Goal: Information Seeking & Learning: Understand process/instructions

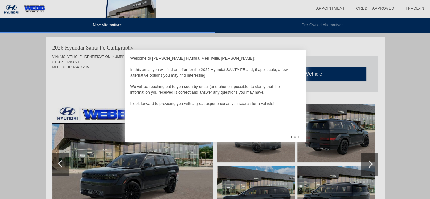
click at [294, 139] on div "EXIT" at bounding box center [295, 136] width 20 height 17
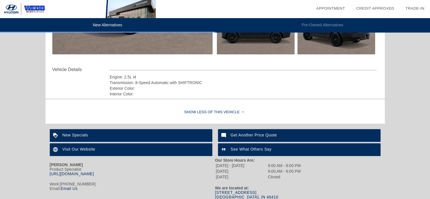
scroll to position [192, 0]
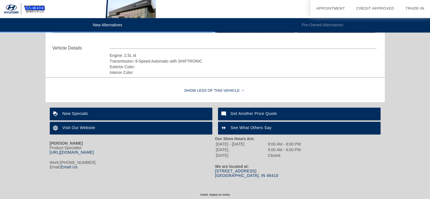
click at [231, 173] on link "1000 W 81st Ave Merrillville, IN 46410" at bounding box center [246, 172] width 63 height 9
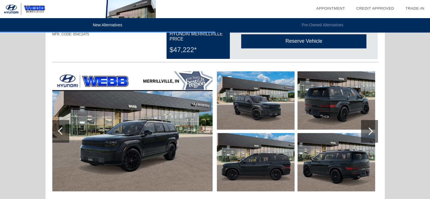
scroll to position [56, 0]
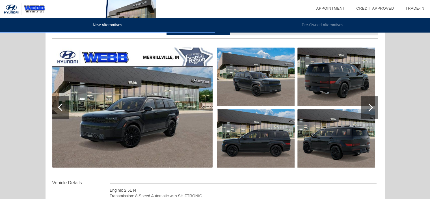
click at [367, 106] on div at bounding box center [369, 107] width 8 height 8
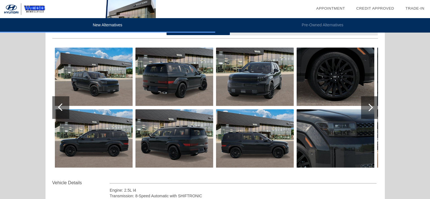
click at [367, 106] on div at bounding box center [369, 107] width 8 height 8
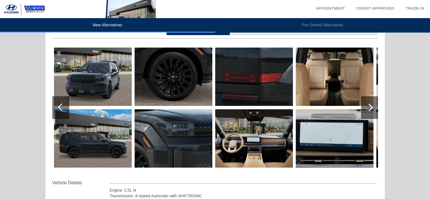
click at [367, 107] on div at bounding box center [369, 107] width 8 height 8
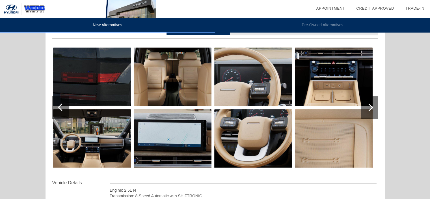
click at [367, 107] on div at bounding box center [369, 107] width 8 height 8
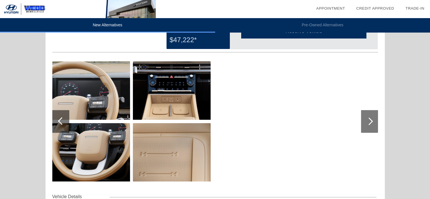
scroll to position [28, 0]
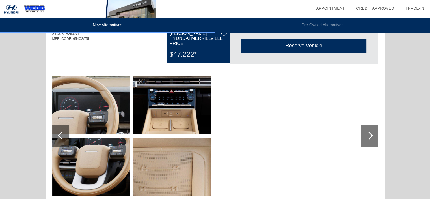
click at [58, 131] on div at bounding box center [60, 135] width 17 height 23
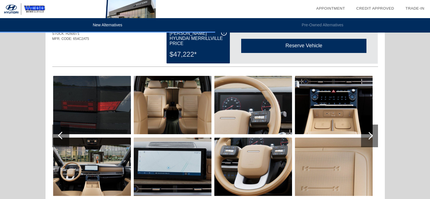
click at [61, 135] on div at bounding box center [62, 135] width 8 height 8
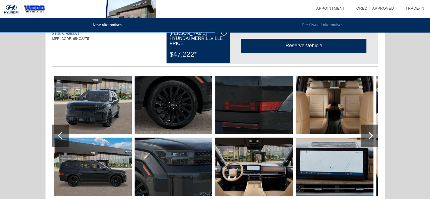
click at [61, 135] on div at bounding box center [62, 135] width 8 height 8
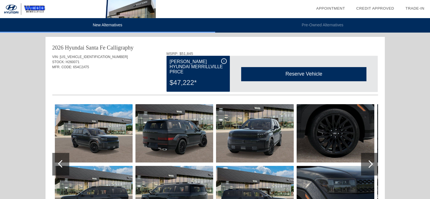
scroll to position [0, 0]
drag, startPoint x: 57, startPoint y: 56, endPoint x: 103, endPoint y: 58, distance: 46.1
click at [103, 58] on div "VIN: 5NMP5DGL2TH157556" at bounding box center [214, 56] width 325 height 5
click at [400, 64] on div "New Alternatives Pre-Owned Alternatives date_range Appointment check_box Credit…" at bounding box center [215, 189] width 430 height 378
